Goal: Information Seeking & Learning: Check status

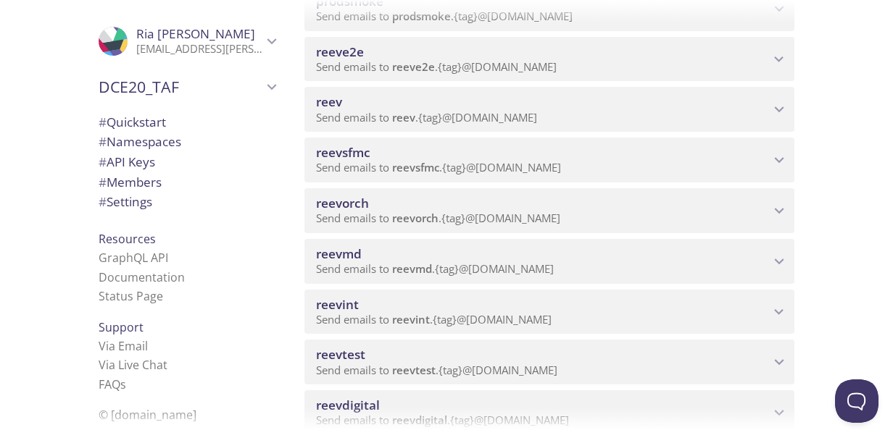
scroll to position [435, 0]
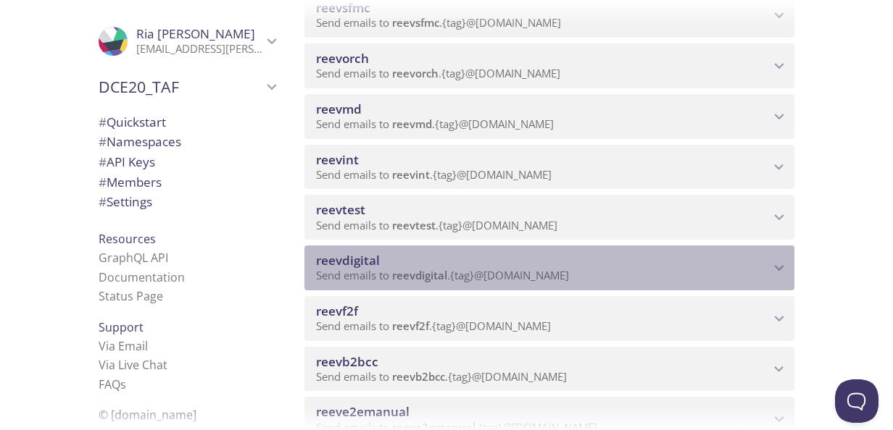
click at [447, 277] on span "reevdigital" at bounding box center [419, 275] width 55 height 14
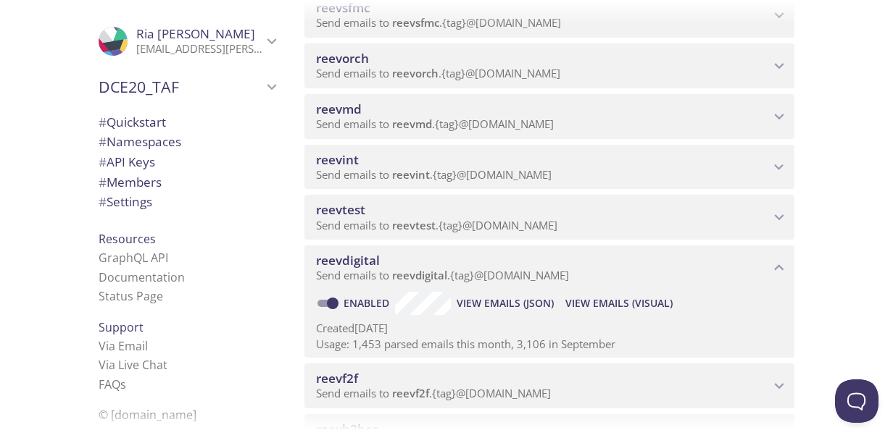
click at [619, 298] on span "View Emails (Visual)" at bounding box center [618, 303] width 107 height 17
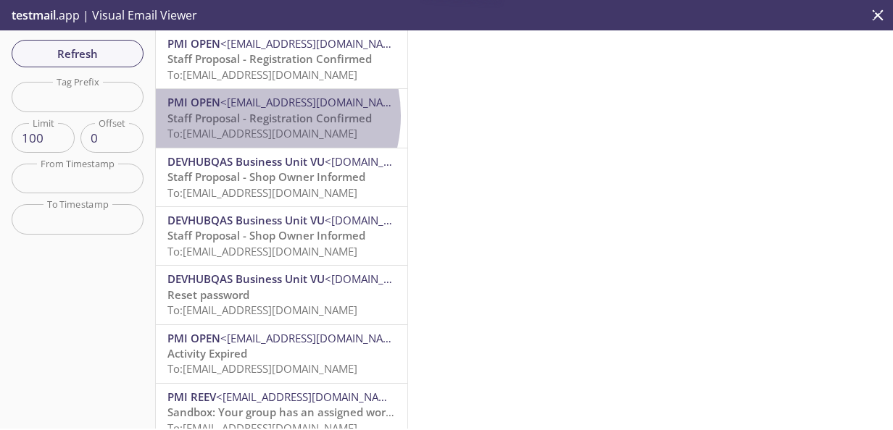
click at [258, 115] on span "Staff Proposal - Registration Confirmed" at bounding box center [269, 118] width 204 height 14
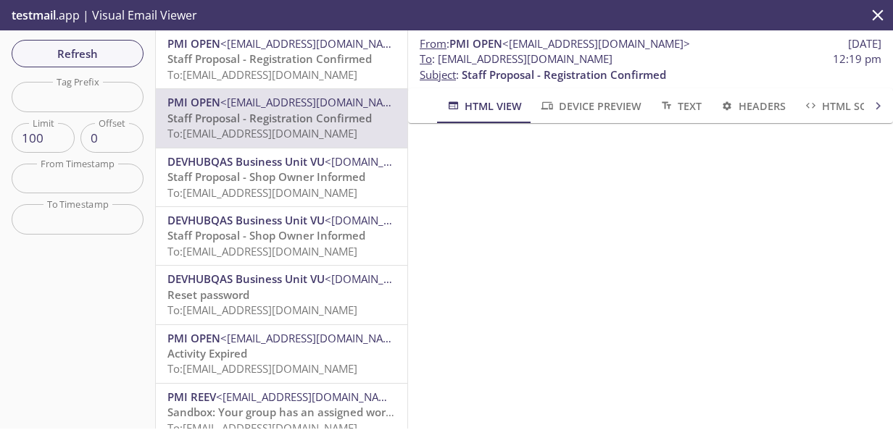
click at [84, 55] on span "Refresh" at bounding box center [77, 53] width 109 height 19
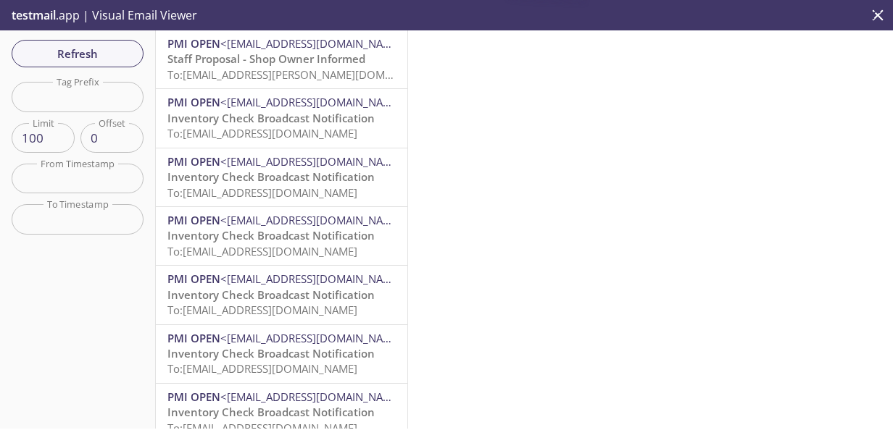
click at [275, 75] on span "To: [EMAIL_ADDRESS][PERSON_NAME][DOMAIN_NAME]" at bounding box center [303, 74] width 273 height 14
